Goal: Information Seeking & Learning: Understand process/instructions

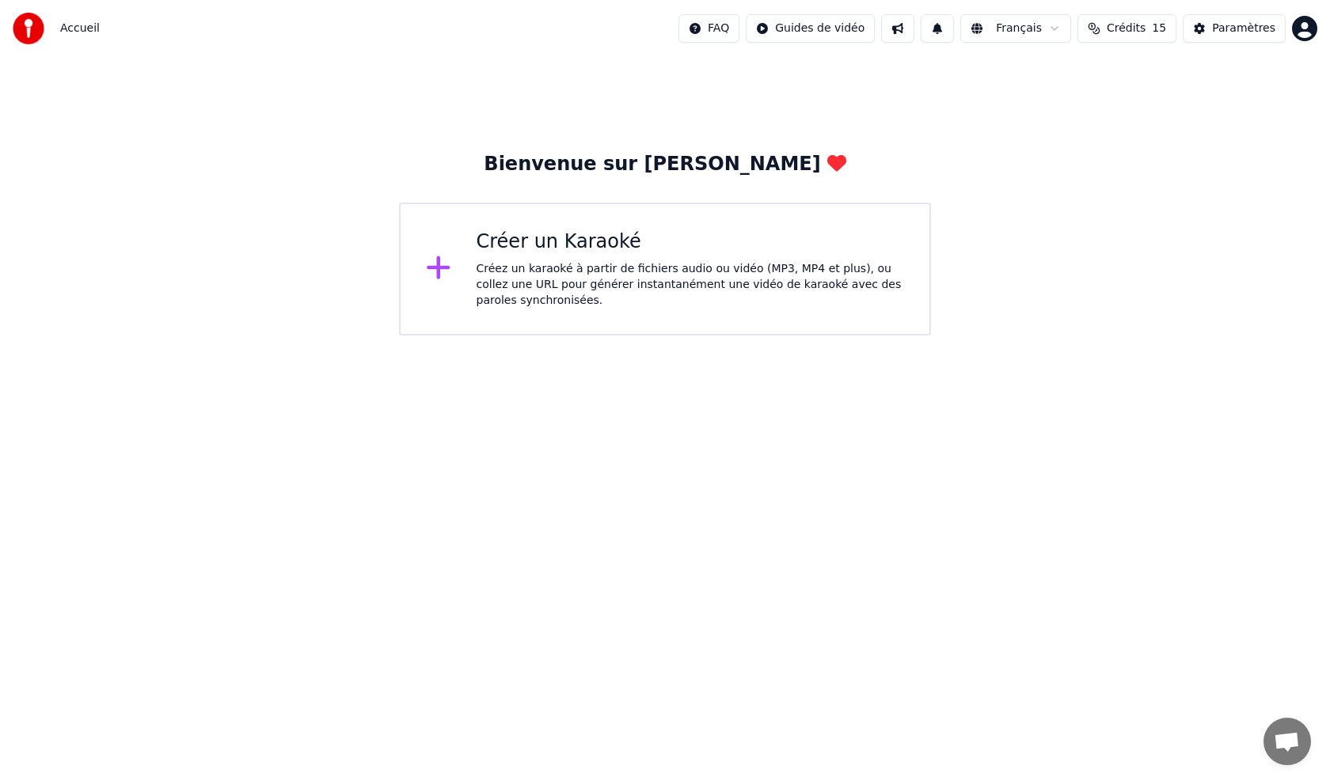
click at [840, 28] on html "Accueil FAQ Guides de vidéo Français Crédits 15 Paramètres Bienvenue sur Youka …" at bounding box center [665, 168] width 1330 height 336
click at [834, 85] on div "Guide de synchronisation des paroles" at bounding box center [845, 87] width 221 height 25
